Goal: Task Accomplishment & Management: Complete application form

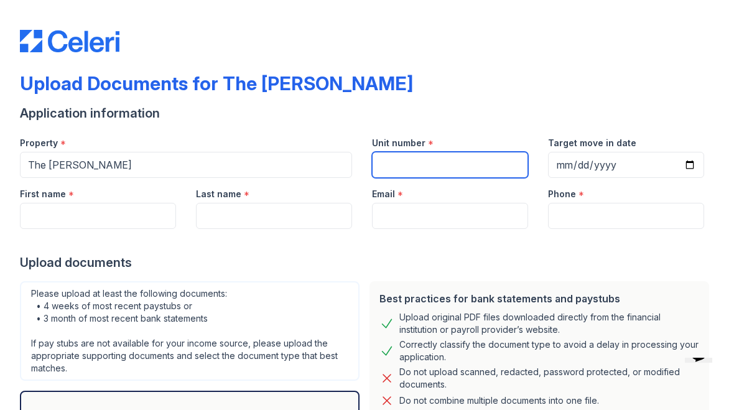
click at [426, 163] on input "Unit number" at bounding box center [450, 165] width 156 height 26
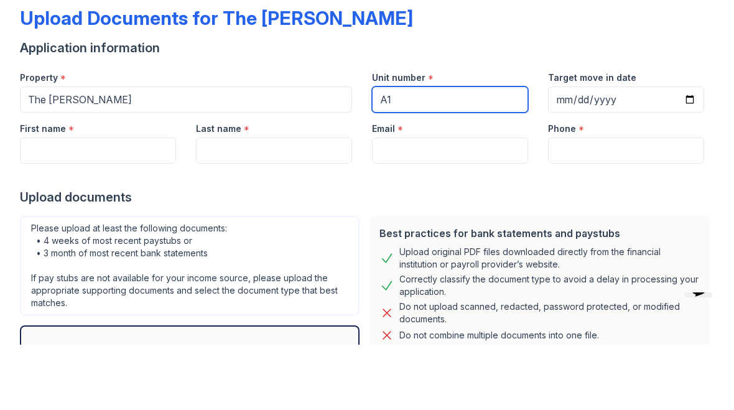
type input "A1"
click at [607, 152] on input "Target move in date" at bounding box center [626, 165] width 156 height 26
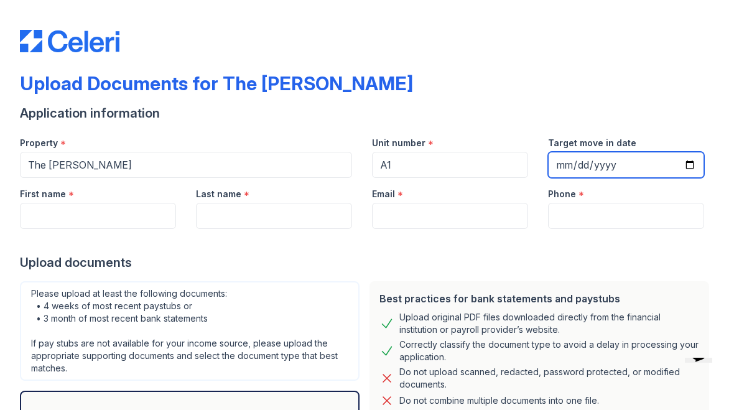
type input "[DATE]"
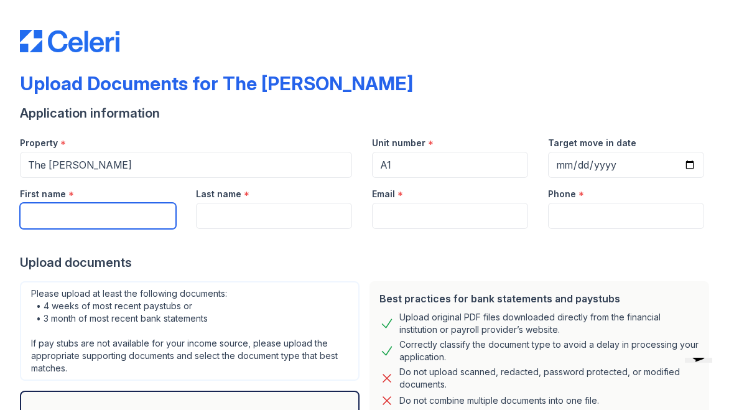
click at [78, 217] on input "First name" at bounding box center [98, 216] width 156 height 26
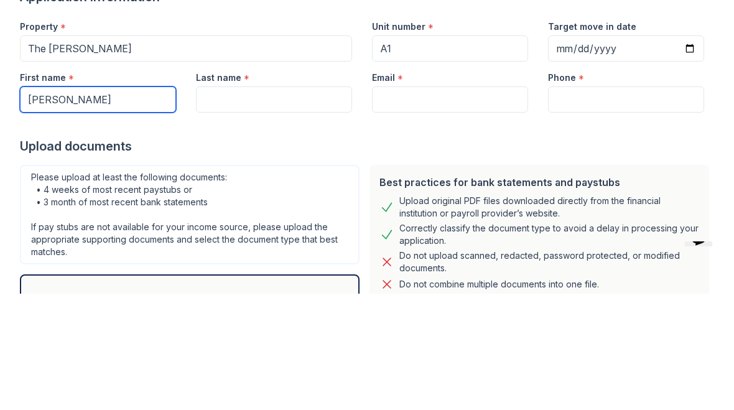
type input "[PERSON_NAME]"
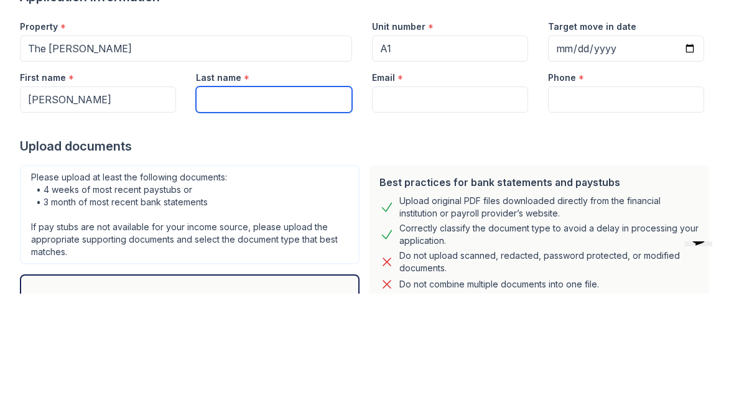
click at [285, 203] on input "Last name" at bounding box center [274, 216] width 156 height 26
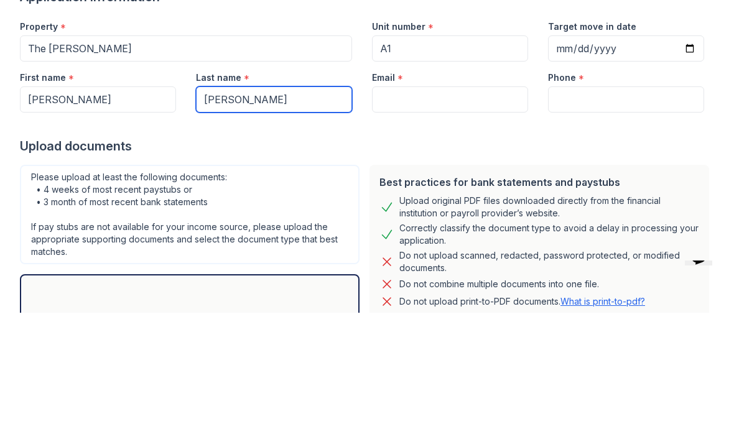
type input "[PERSON_NAME]"
click at [446, 203] on input "Email" at bounding box center [450, 216] width 156 height 26
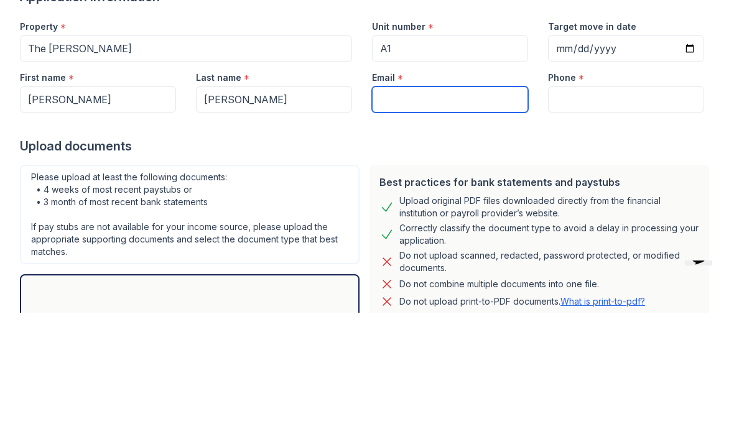
click at [418, 203] on input "Email" at bounding box center [450, 216] width 156 height 26
type input "djmustbethatman22@gmail.com"
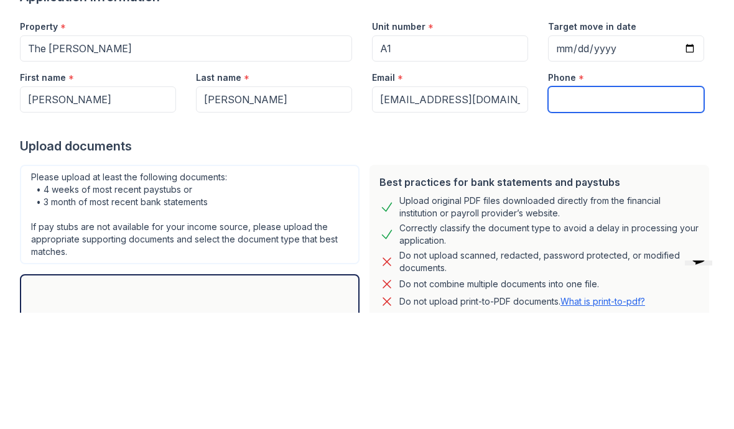
click at [617, 203] on input "Phone" at bounding box center [626, 216] width 156 height 26
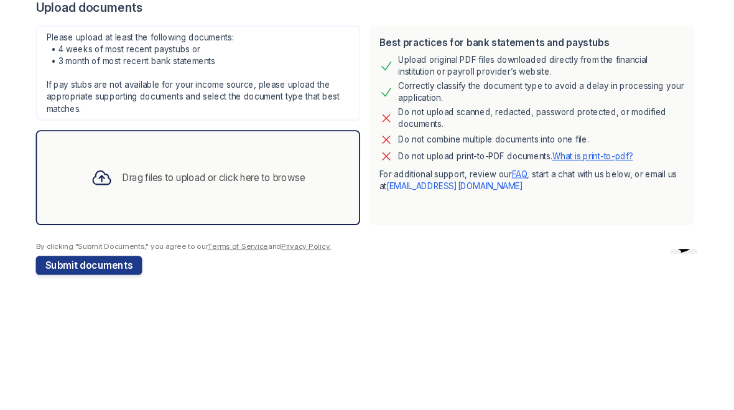
scroll to position [138, 0]
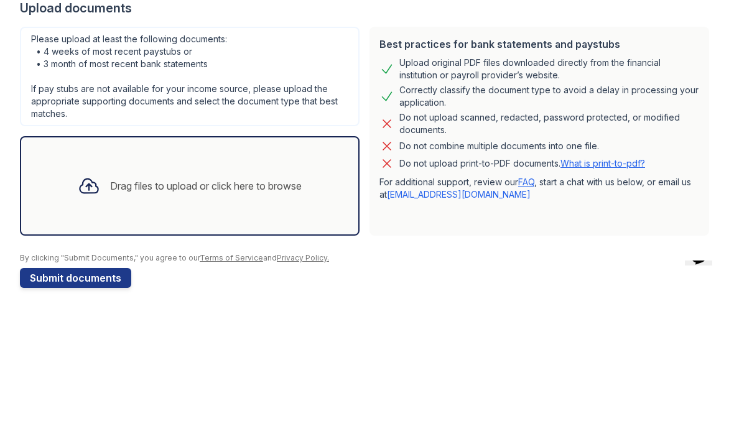
type input "4147083778"
click at [266, 253] on div "Drag files to upload or click here to browse" at bounding box center [190, 303] width 340 height 100
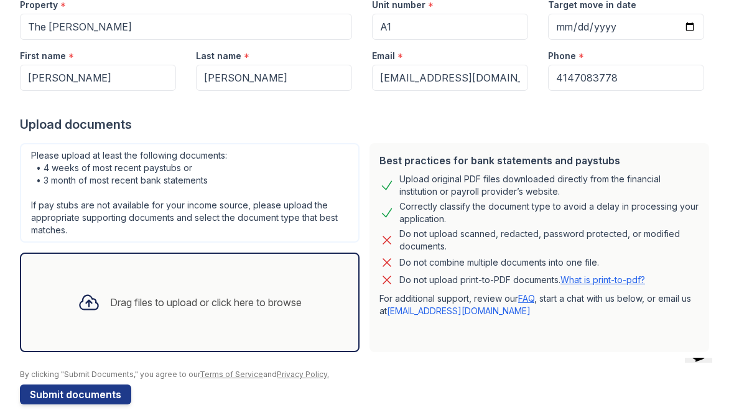
click at [174, 308] on div "Drag files to upload or click here to browse" at bounding box center [206, 302] width 192 height 15
click at [93, 301] on icon at bounding box center [89, 302] width 22 height 22
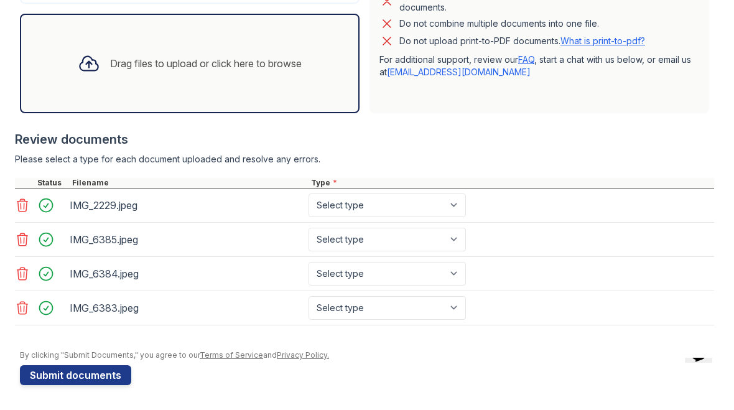
scroll to position [377, 0]
click at [100, 375] on button "Submit documents" at bounding box center [75, 375] width 111 height 20
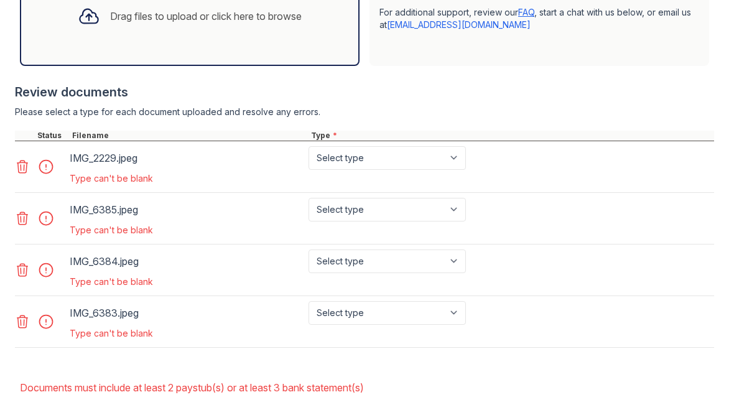
scroll to position [463, 0]
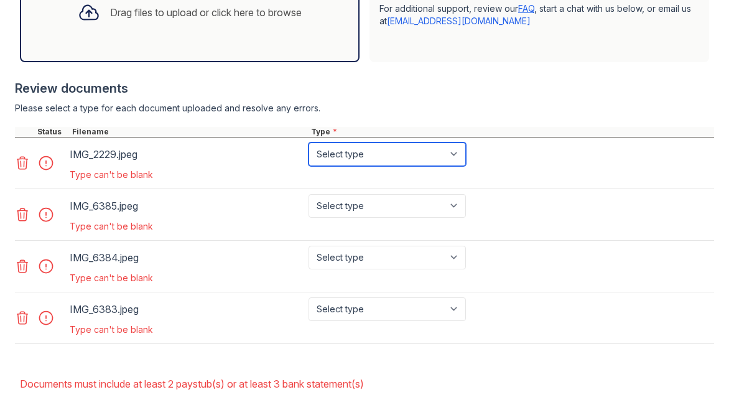
click at [461, 154] on select "Select type Paystub Bank Statement Offer Letter Tax Documents Benefit Award Let…" at bounding box center [387, 154] width 157 height 24
select select "paystub"
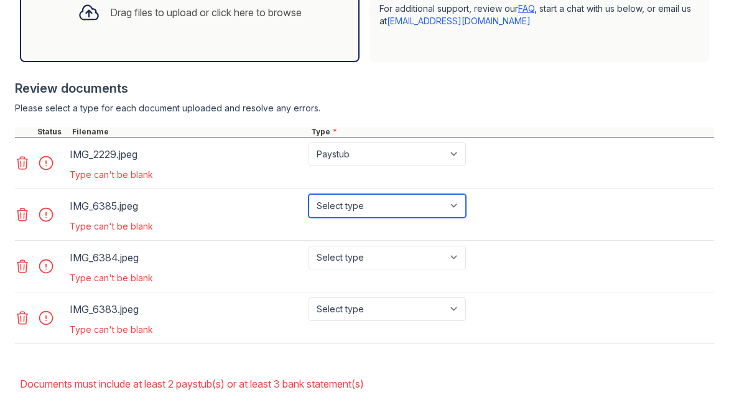
click at [462, 207] on select "Select type Paystub Bank Statement Offer Letter Tax Documents Benefit Award Let…" at bounding box center [387, 206] width 157 height 24
select select "paystub"
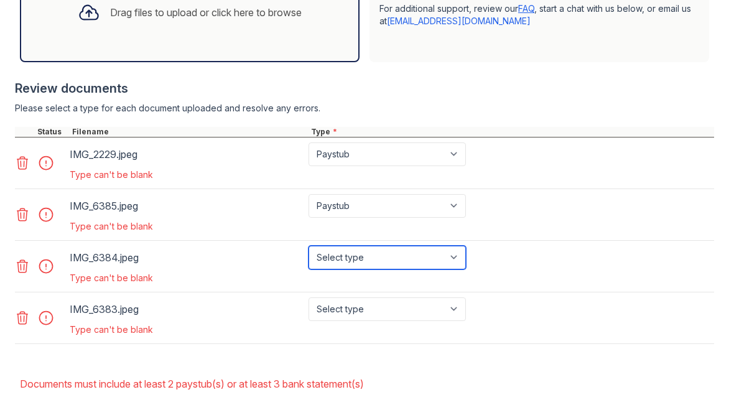
click at [460, 263] on select "Select type Paystub Bank Statement Offer Letter Tax Documents Benefit Award Let…" at bounding box center [387, 258] width 157 height 24
select select "paystub"
click at [455, 314] on select "Select type Paystub Bank Statement Offer Letter Tax Documents Benefit Award Let…" at bounding box center [387, 309] width 157 height 24
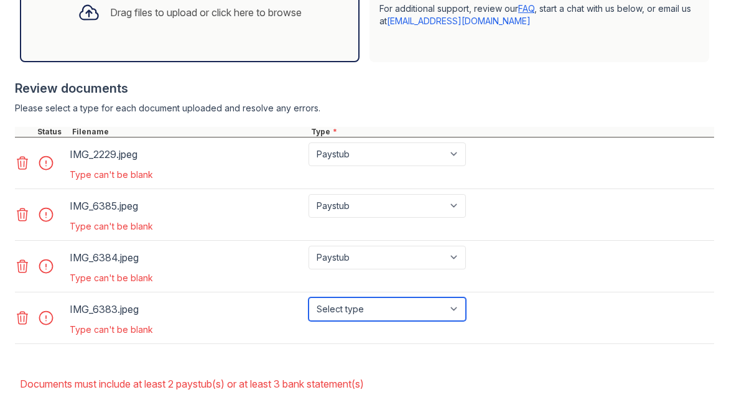
select select "paystub"
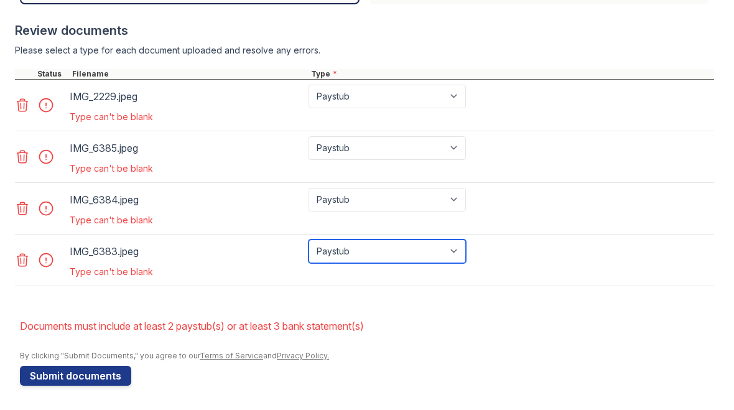
scroll to position [518, 0]
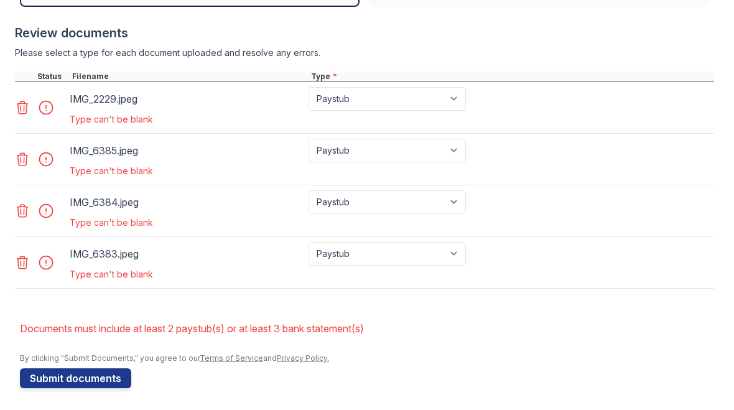
click at [101, 380] on button "Submit documents" at bounding box center [75, 378] width 111 height 20
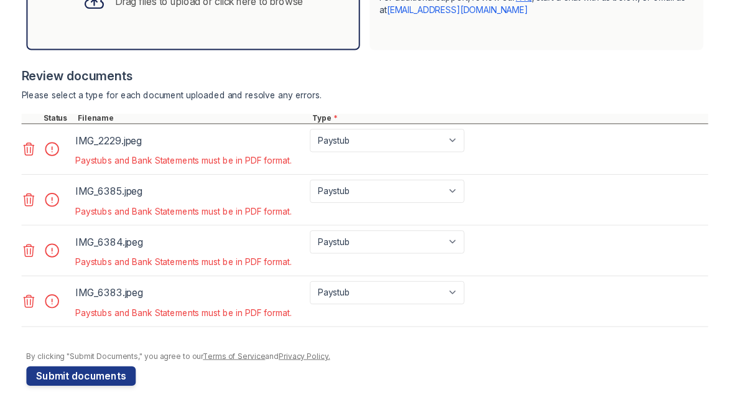
scroll to position [482, 0]
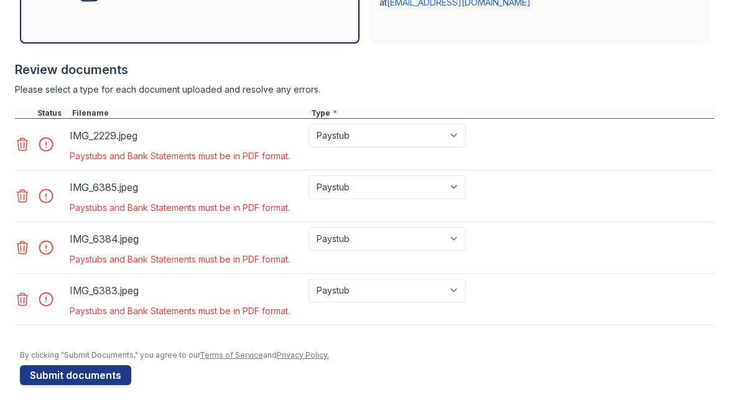
click at [167, 141] on div "IMG_2229.jpeg" at bounding box center [187, 136] width 234 height 20
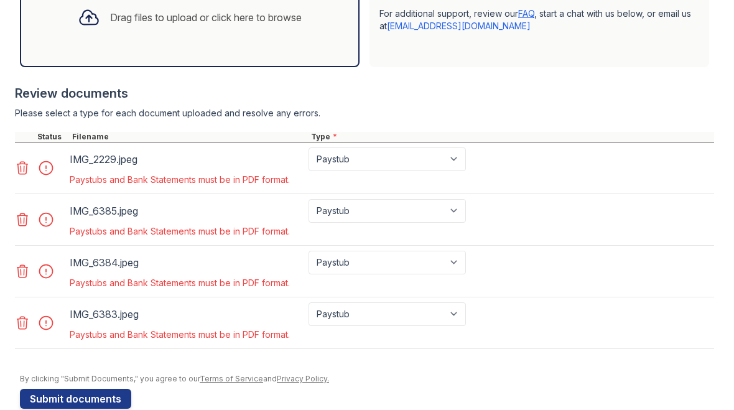
scroll to position [457, 0]
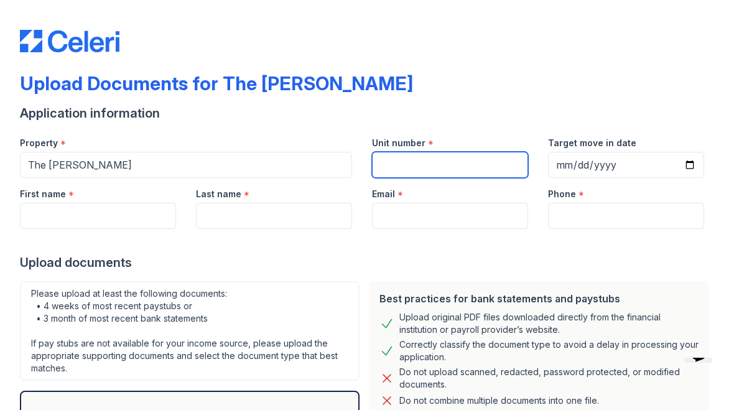
click at [411, 169] on input "Unit number" at bounding box center [450, 165] width 156 height 26
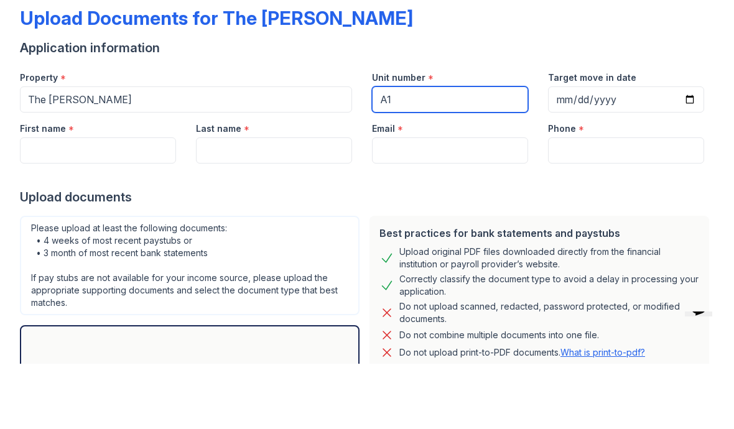
type input "A1"
click at [623, 152] on input "Target move in date" at bounding box center [626, 165] width 156 height 26
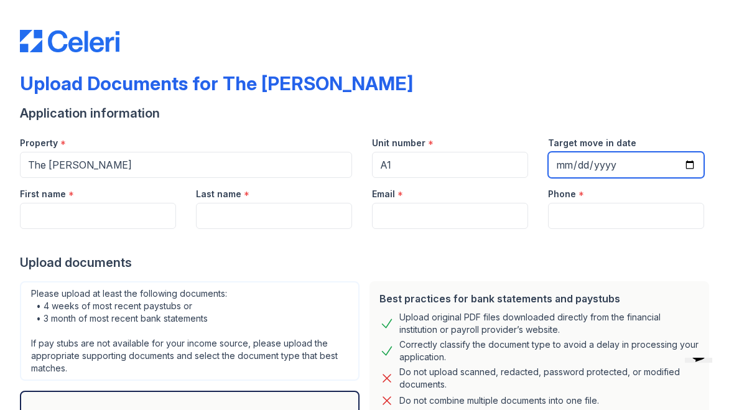
type input "[DATE]"
click at [103, 221] on input "First name" at bounding box center [98, 216] width 156 height 26
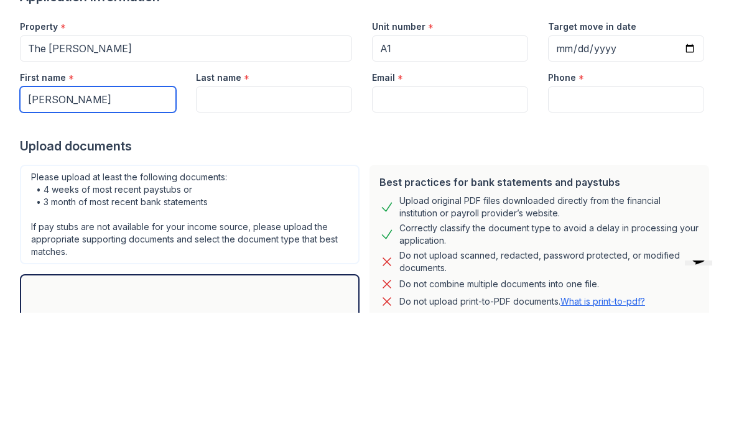
type input "[PERSON_NAME]"
click at [266, 203] on input "Last name" at bounding box center [274, 216] width 156 height 26
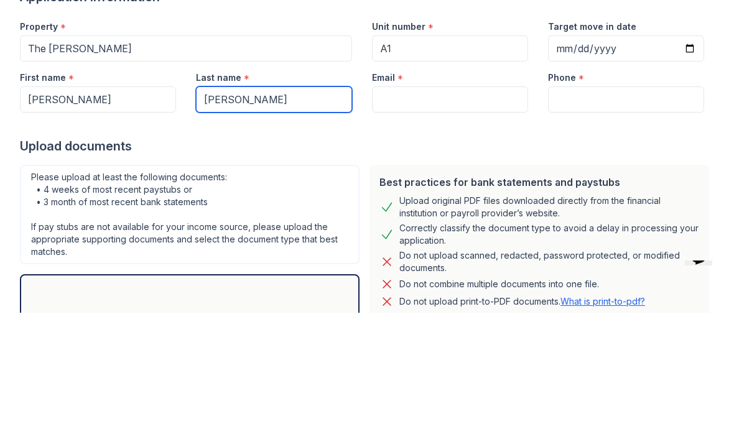
type input "[PERSON_NAME]"
click at [448, 203] on input "Email" at bounding box center [450, 216] width 156 height 26
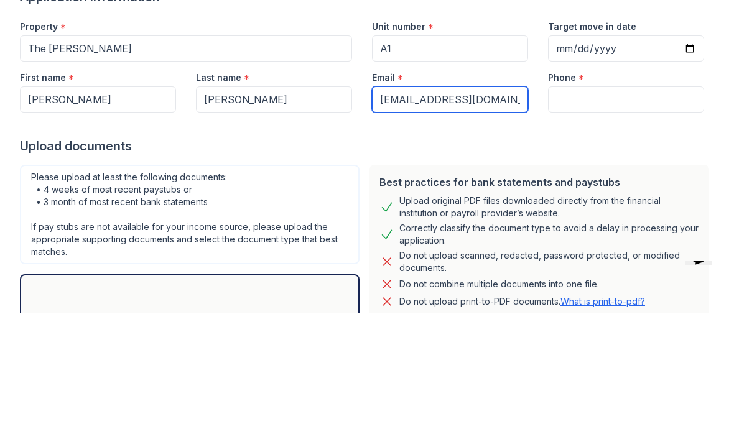
type input "[EMAIL_ADDRESS][DOMAIN_NAME]"
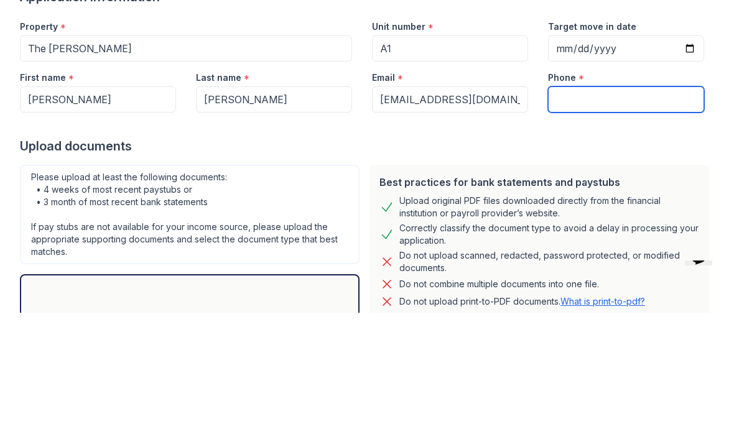
click at [609, 203] on input "Phone" at bounding box center [626, 216] width 156 height 26
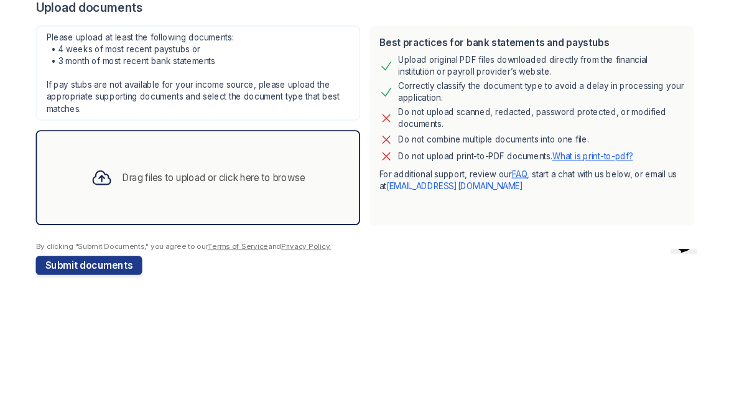
scroll to position [138, 0]
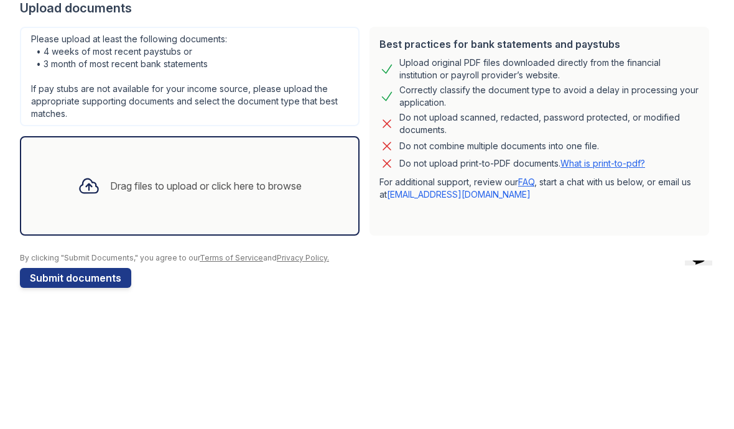
type input "4147083778"
click at [284, 253] on div "Drag files to upload or click here to browse" at bounding box center [190, 303] width 340 height 100
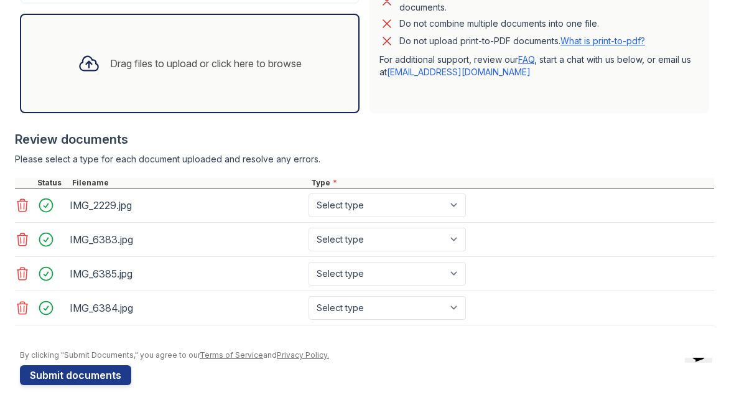
scroll to position [377, 0]
click at [432, 205] on select "Select type Paystub Bank Statement Offer Letter Tax Documents Benefit Award Let…" at bounding box center [387, 206] width 157 height 24
select select "paystub"
click at [455, 231] on select "Select type Paystub Bank Statement Offer Letter Tax Documents Benefit Award Let…" at bounding box center [387, 240] width 157 height 24
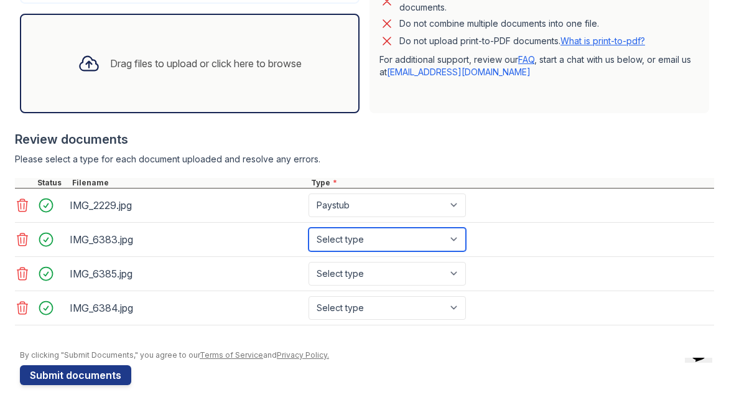
select select "paystub"
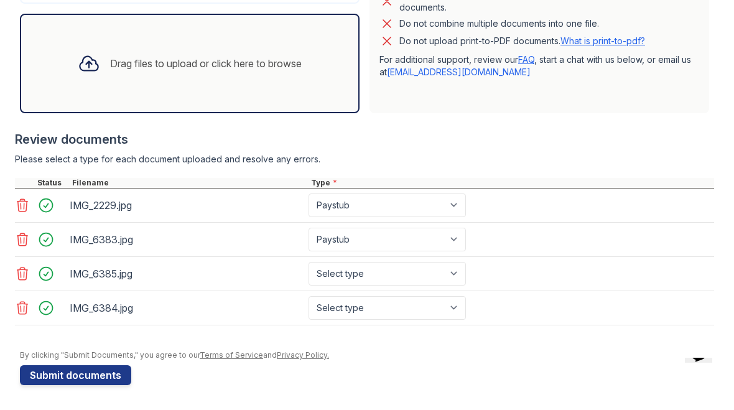
click at [450, 271] on select "Select type Paystub Bank Statement Offer Letter Tax Documents Benefit Award Let…" at bounding box center [387, 274] width 157 height 24
select select "paystub"
click at [426, 304] on select "Select type Paystub Bank Statement Offer Letter Tax Documents Benefit Award Let…" at bounding box center [387, 308] width 157 height 24
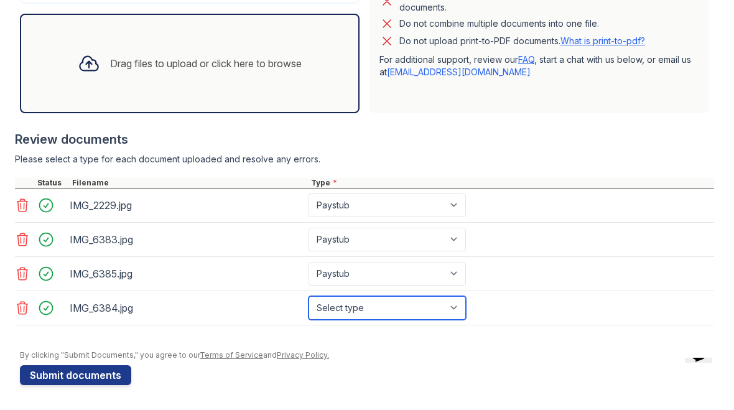
select select "paystub"
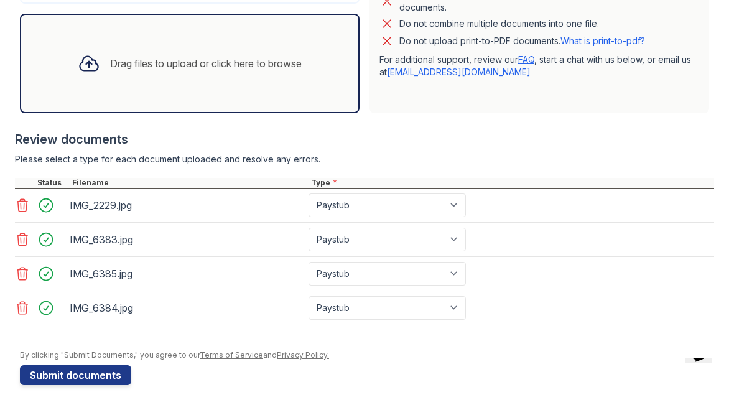
click at [103, 371] on button "Submit documents" at bounding box center [75, 375] width 111 height 20
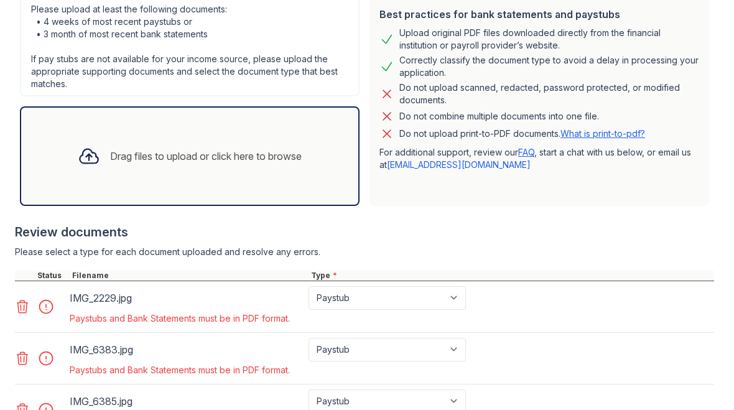
scroll to position [320, 0]
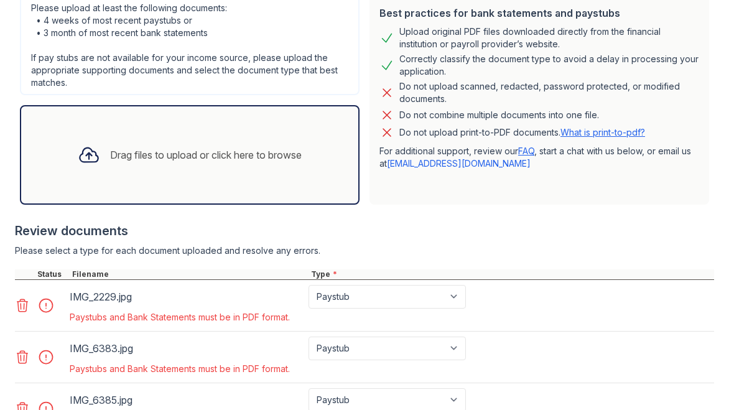
click at [256, 163] on div "Drag files to upload or click here to browse" at bounding box center [190, 155] width 244 height 42
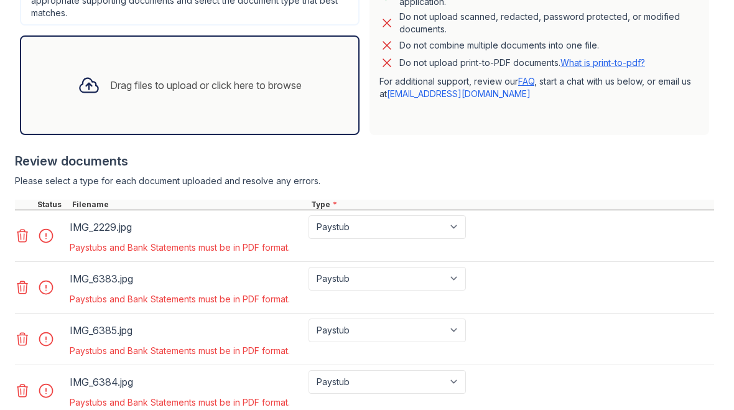
scroll to position [392, 0]
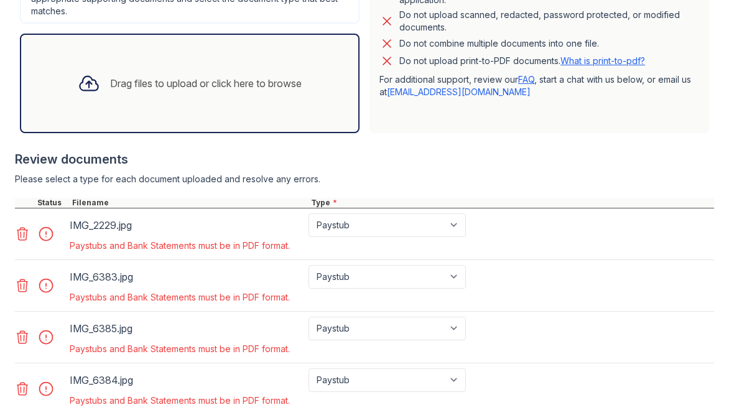
click at [197, 245] on div "Paystubs and Bank Statements must be in PDF format." at bounding box center [269, 246] width 399 height 12
click at [25, 231] on icon at bounding box center [22, 233] width 15 height 15
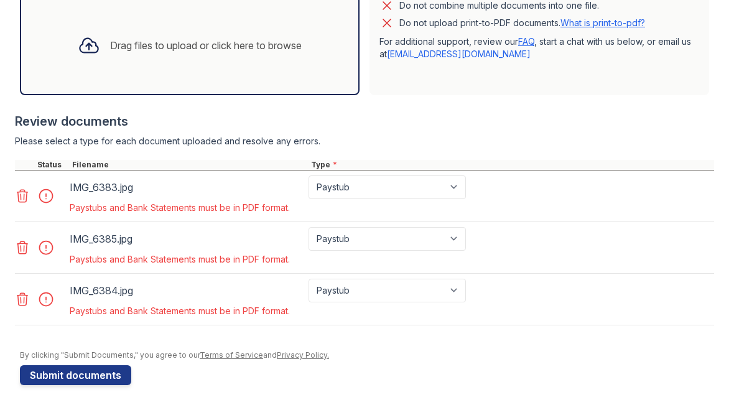
click at [23, 195] on icon at bounding box center [22, 196] width 15 height 15
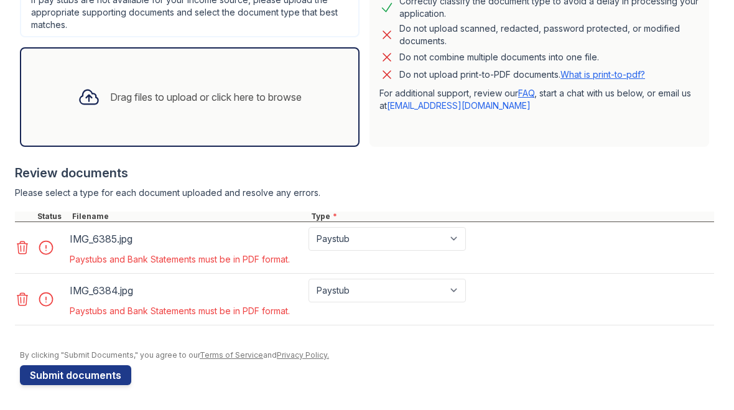
click at [30, 247] on link at bounding box center [23, 247] width 17 height 15
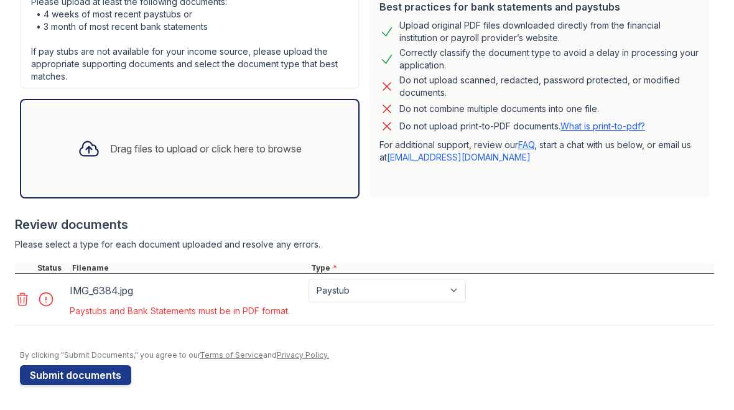
click at [28, 302] on icon at bounding box center [22, 299] width 15 height 15
